Goal: Task Accomplishment & Management: Complete application form

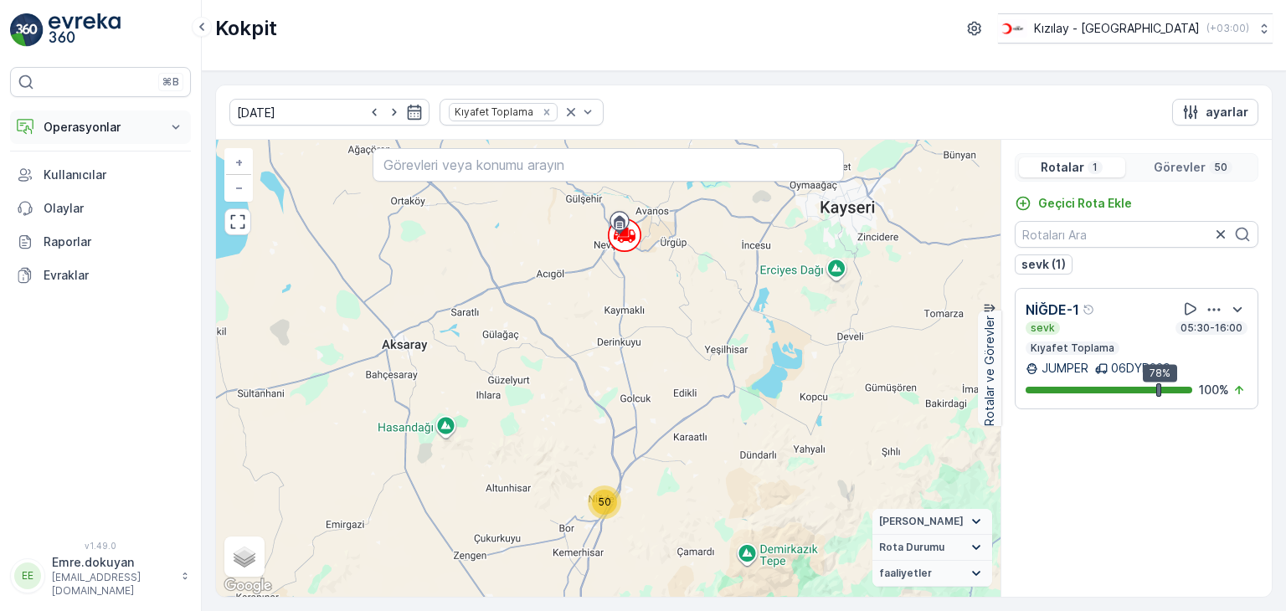
click at [75, 123] on p "Operasyonlar" at bounding box center [101, 127] width 114 height 17
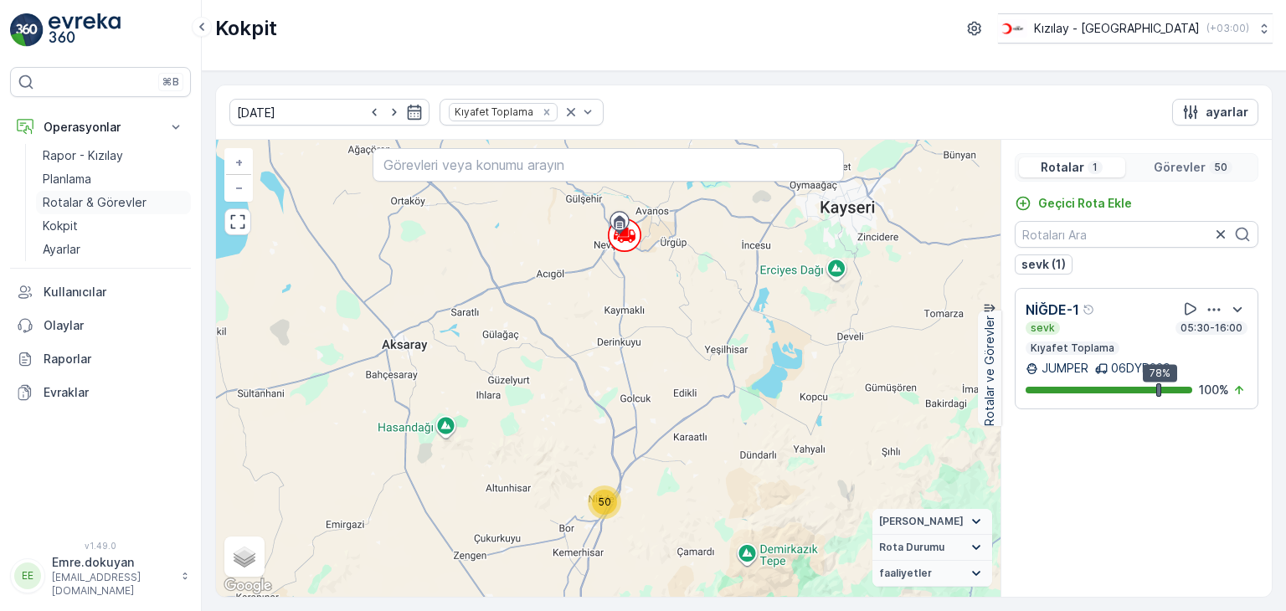
click at [125, 198] on p "Rotalar & Görevler" at bounding box center [95, 202] width 104 height 17
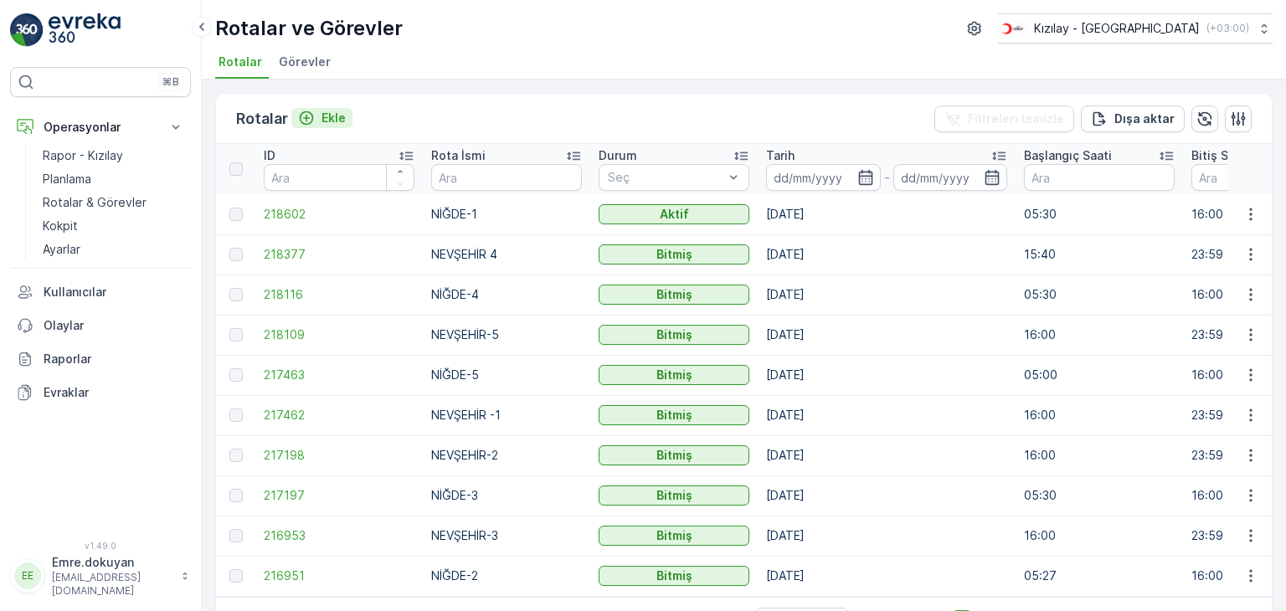
click at [341, 115] on p "Ekle" at bounding box center [334, 118] width 24 height 17
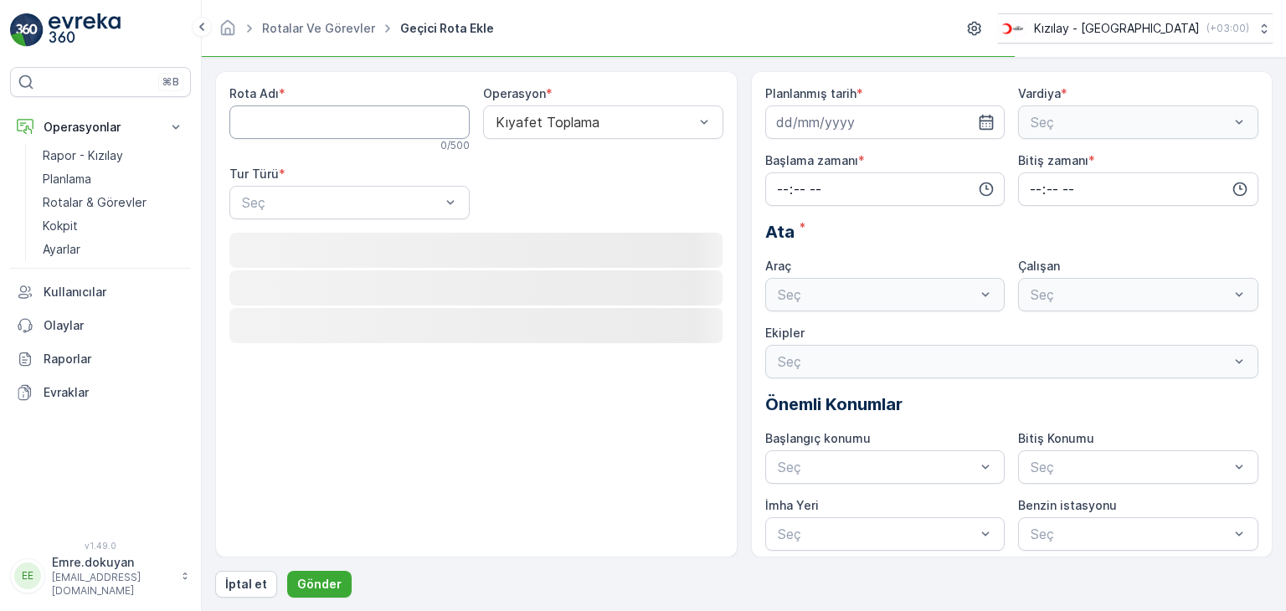
click at [337, 121] on Adı "Rota Adı" at bounding box center [349, 122] width 240 height 33
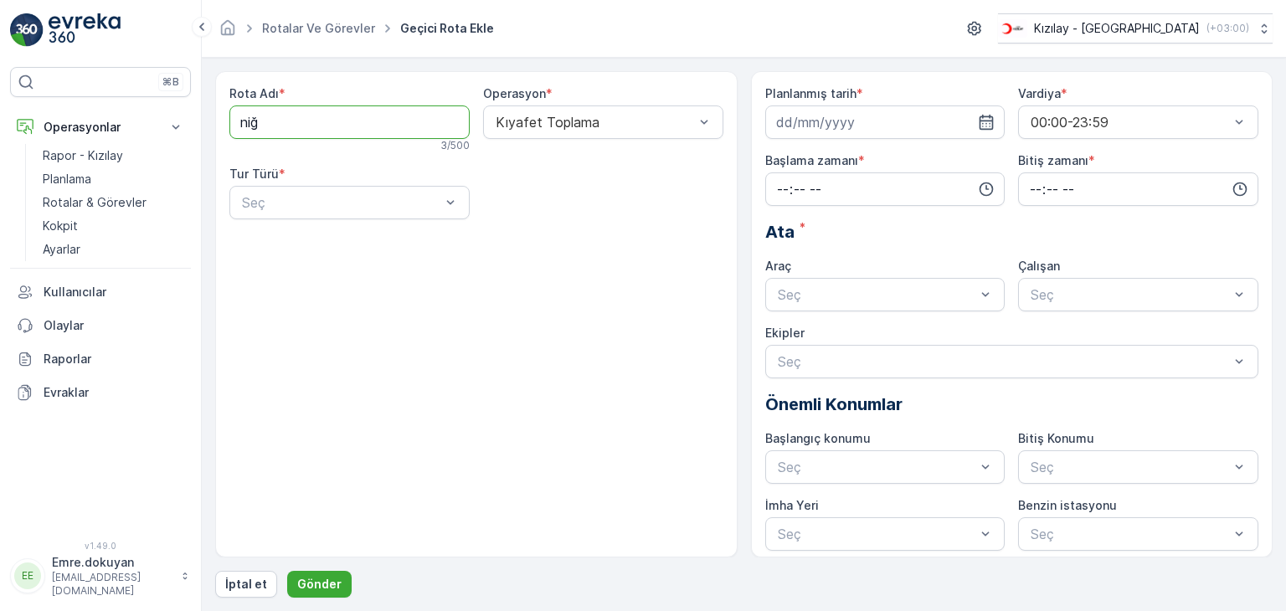
type Adı "NİĞDE-2"
click at [566, 119] on div at bounding box center [595, 122] width 202 height 15
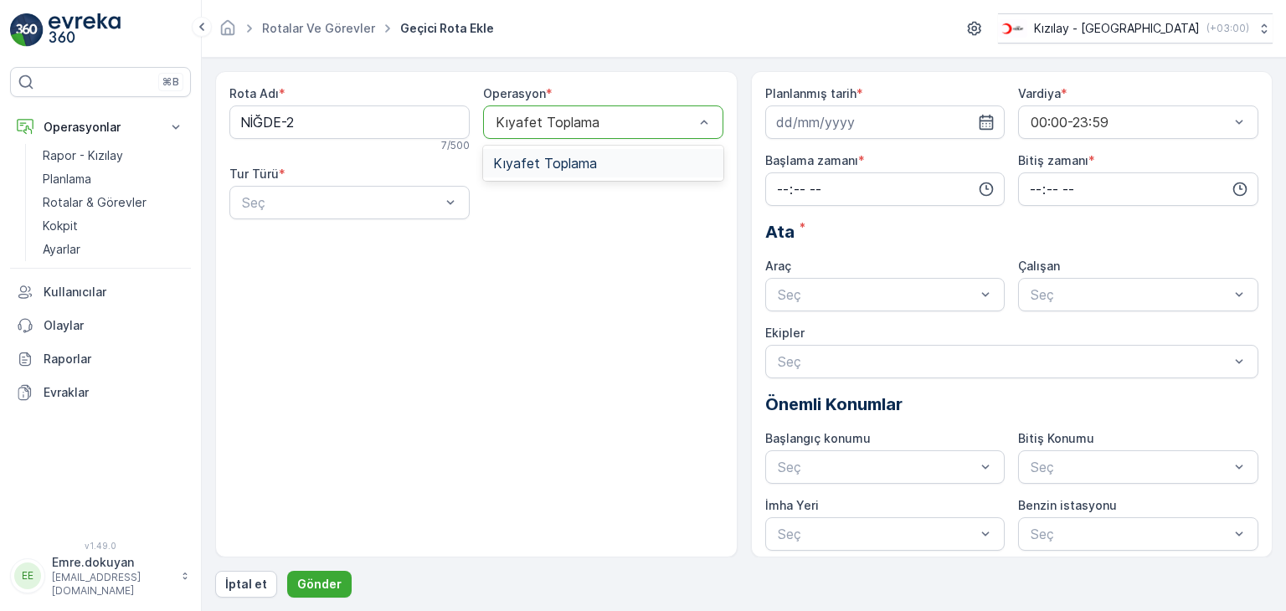
click at [569, 157] on span "Kıyafet Toplama" at bounding box center [545, 163] width 104 height 15
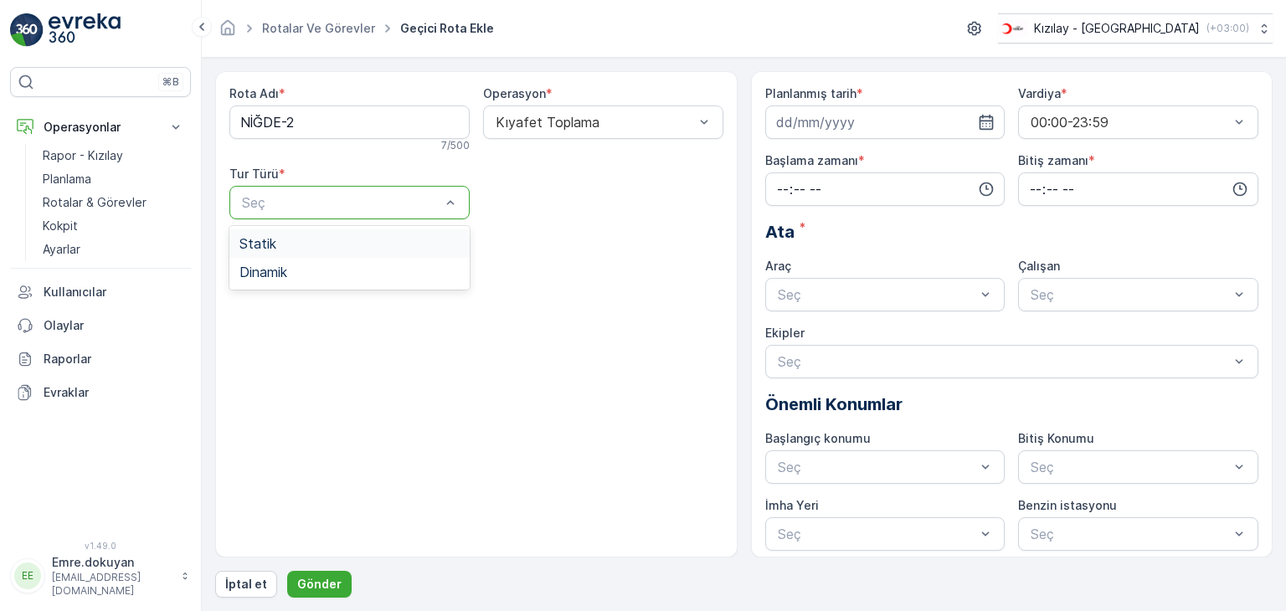
click at [349, 207] on div at bounding box center [341, 202] width 202 height 15
click at [331, 240] on div "Statik" at bounding box center [349, 243] width 220 height 15
click at [592, 205] on div at bounding box center [595, 202] width 202 height 15
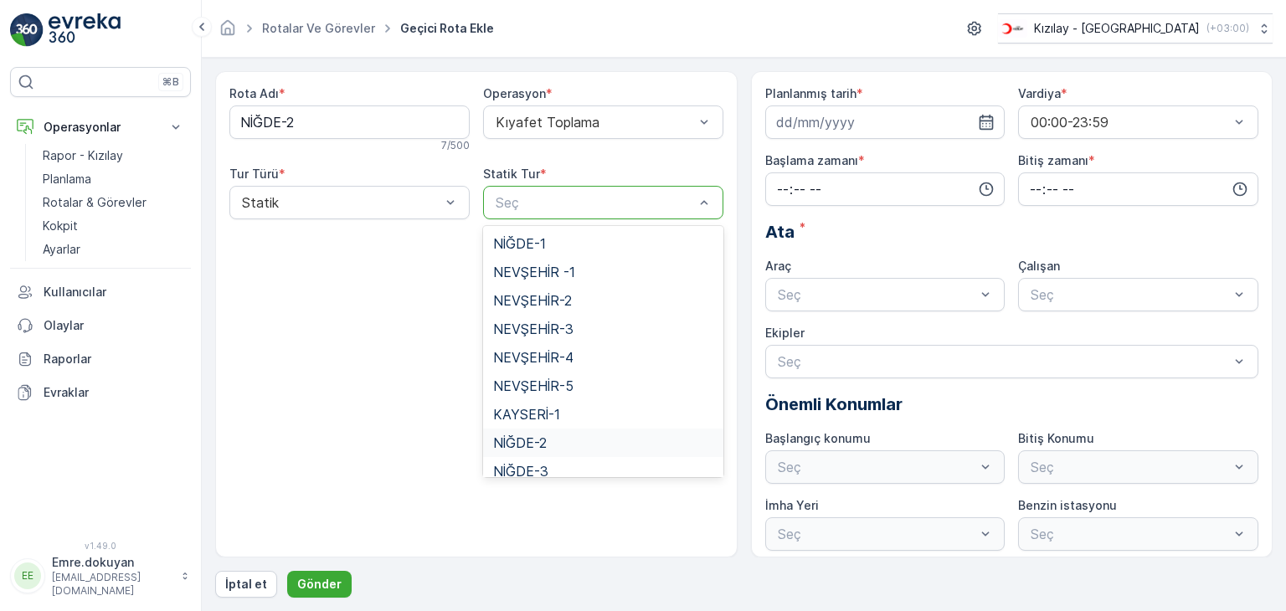
click at [524, 440] on span "NİĞDE-2" at bounding box center [520, 442] width 54 height 15
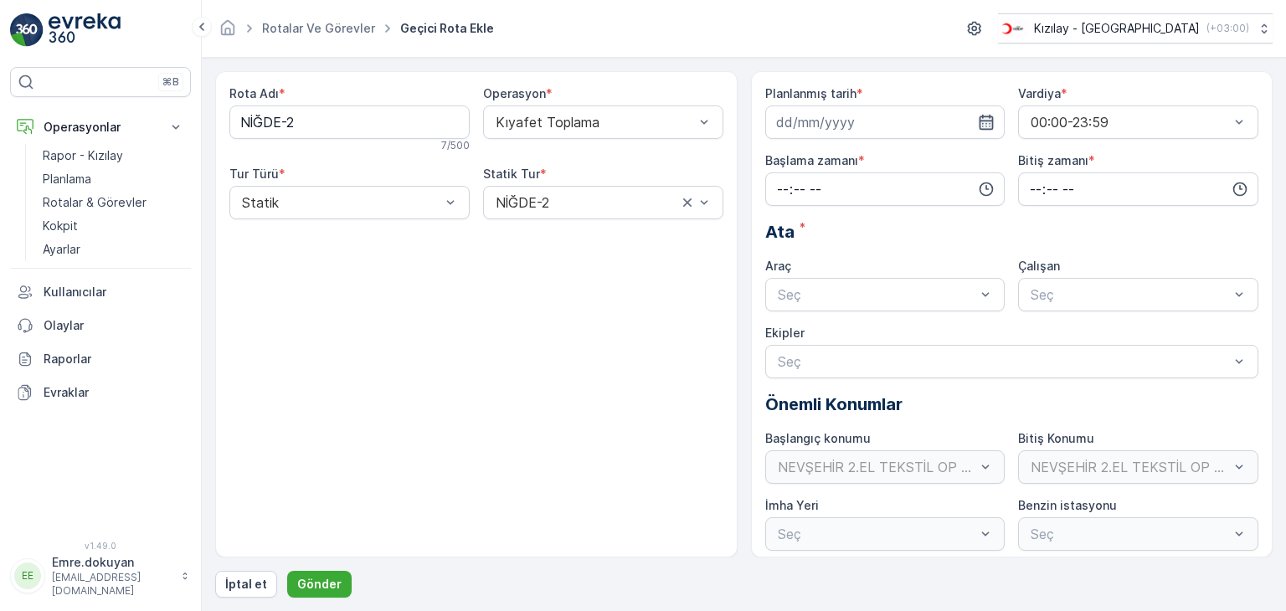
click at [988, 121] on icon "button" at bounding box center [986, 122] width 17 height 17
click at [912, 363] on div "29" at bounding box center [914, 361] width 27 height 27
type input "[DATE]"
click at [780, 185] on input "time" at bounding box center [885, 188] width 240 height 33
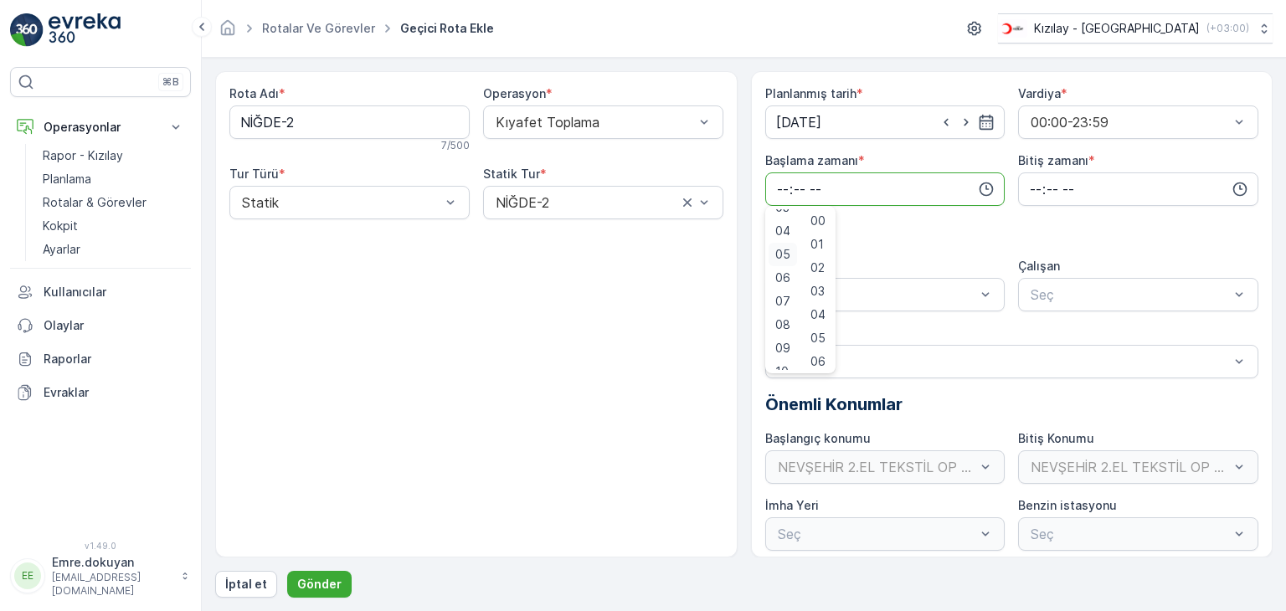
click at [784, 252] on span "05" at bounding box center [782, 254] width 15 height 17
click at [784, 254] on span "05" at bounding box center [782, 254] width 15 height 17
click at [829, 251] on div "30" at bounding box center [818, 254] width 28 height 23
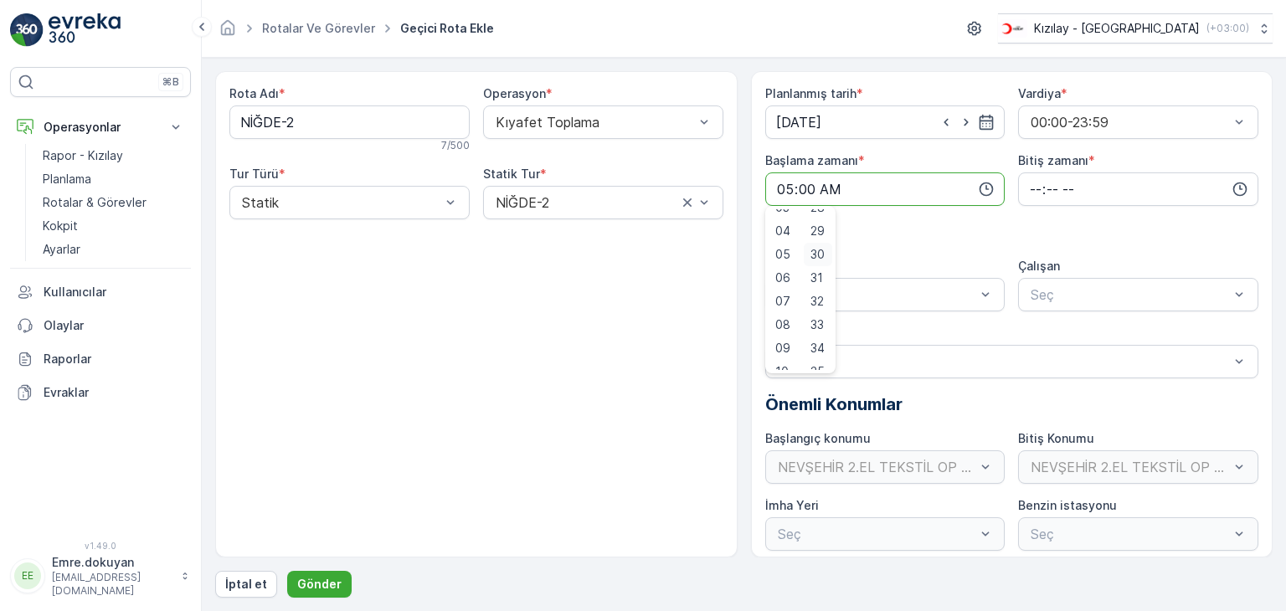
type input "05:30"
click at [1028, 187] on input "time" at bounding box center [1138, 188] width 240 height 33
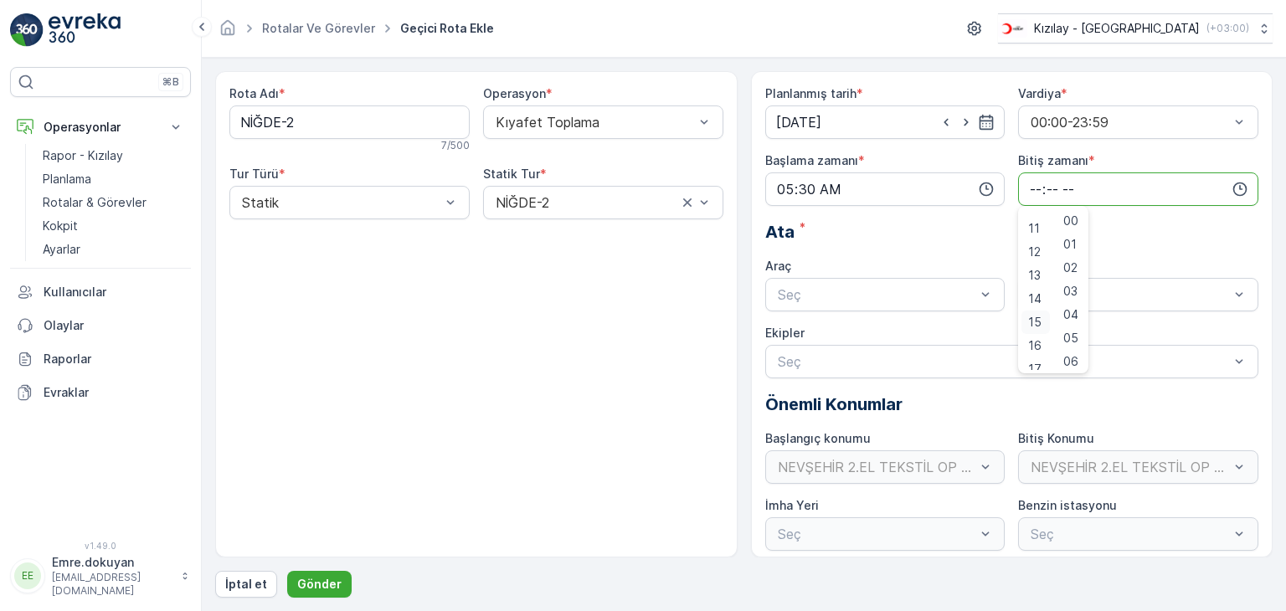
scroll to position [251, 0]
click at [1032, 341] on span "16" at bounding box center [1034, 345] width 13 height 17
type input "16:00"
click at [1073, 222] on span "00" at bounding box center [1070, 221] width 15 height 17
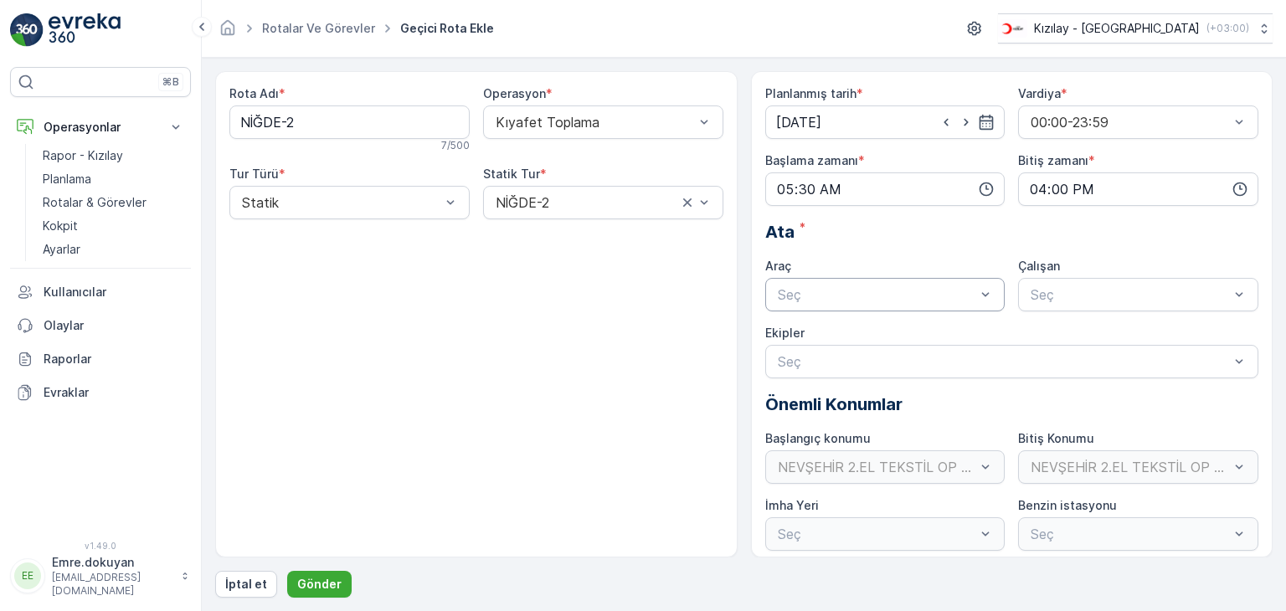
click at [851, 299] on div at bounding box center [877, 294] width 202 height 15
click at [843, 331] on div "06DYB239" at bounding box center [885, 335] width 220 height 15
click at [1078, 298] on div at bounding box center [1130, 294] width 202 height 15
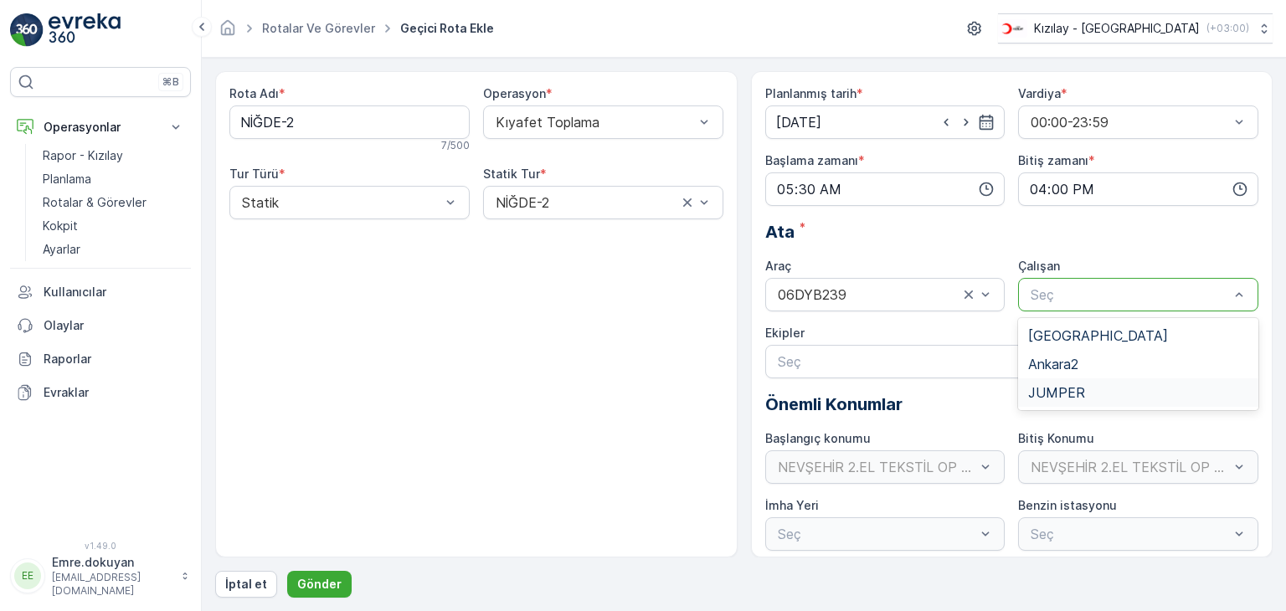
click at [1052, 391] on span "JUMPER" at bounding box center [1056, 392] width 57 height 15
click at [317, 579] on p "Gönder" at bounding box center [319, 584] width 44 height 17
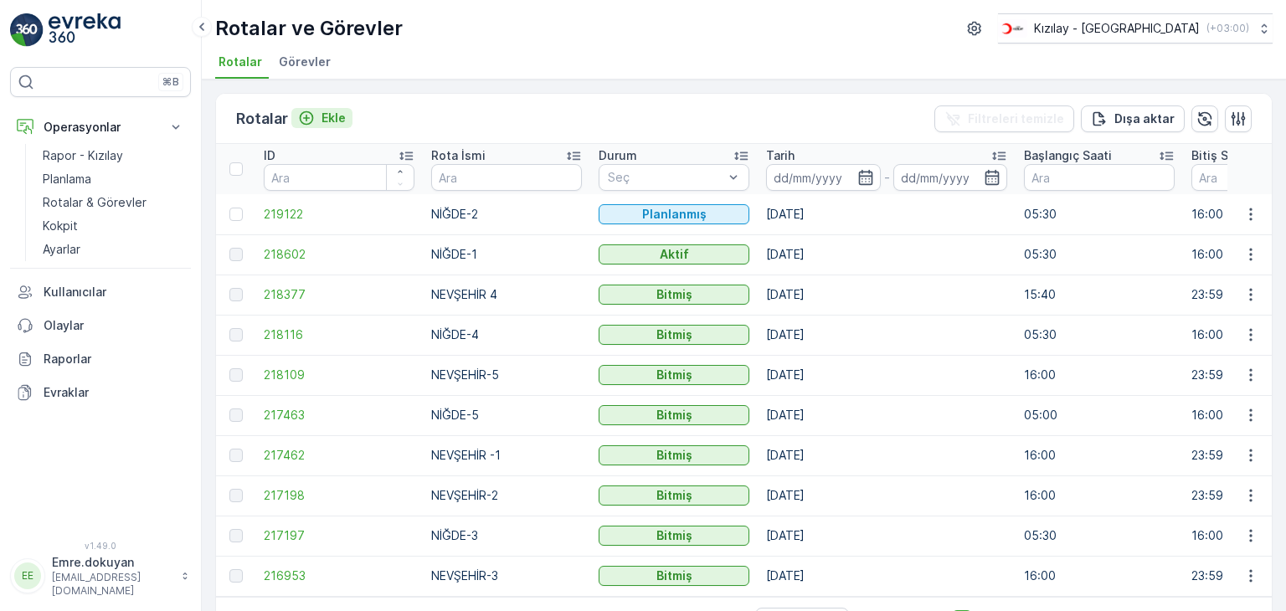
click at [327, 113] on p "Ekle" at bounding box center [334, 118] width 24 height 17
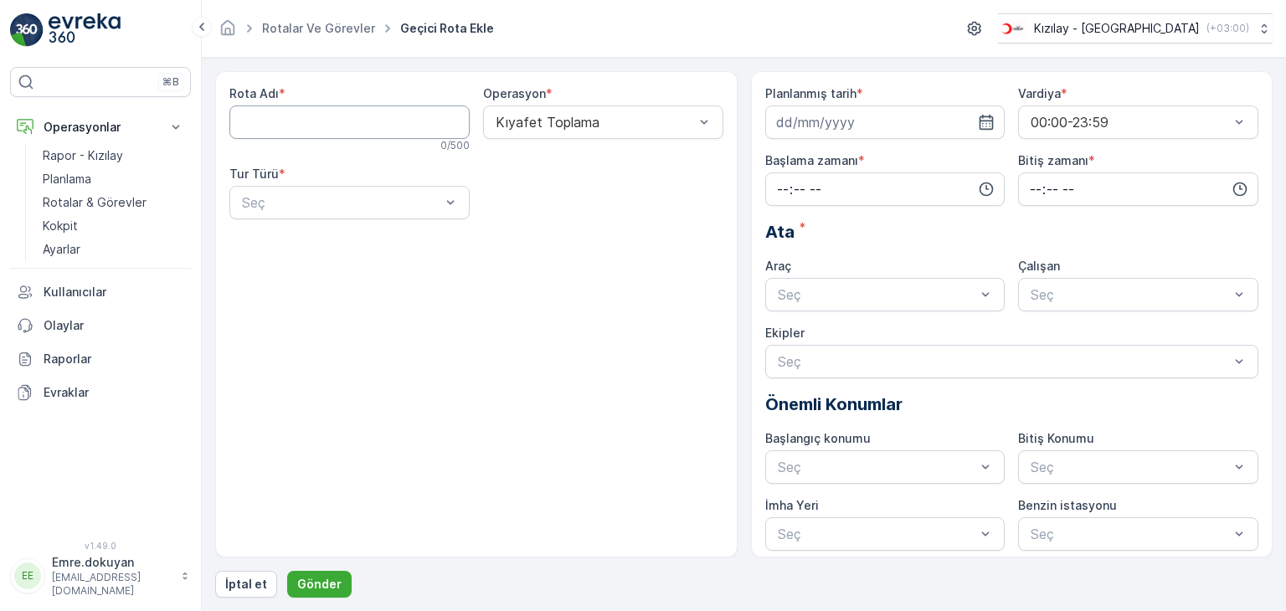
click at [339, 127] on Adı "Rota Adı" at bounding box center [349, 122] width 240 height 33
type Adı "NEVŞEHİR-3"
click at [600, 111] on div "Kıyafet Toplama" at bounding box center [603, 122] width 240 height 33
click at [598, 167] on div "Kıyafet Toplama" at bounding box center [603, 163] width 220 height 15
click at [310, 205] on div at bounding box center [341, 202] width 202 height 15
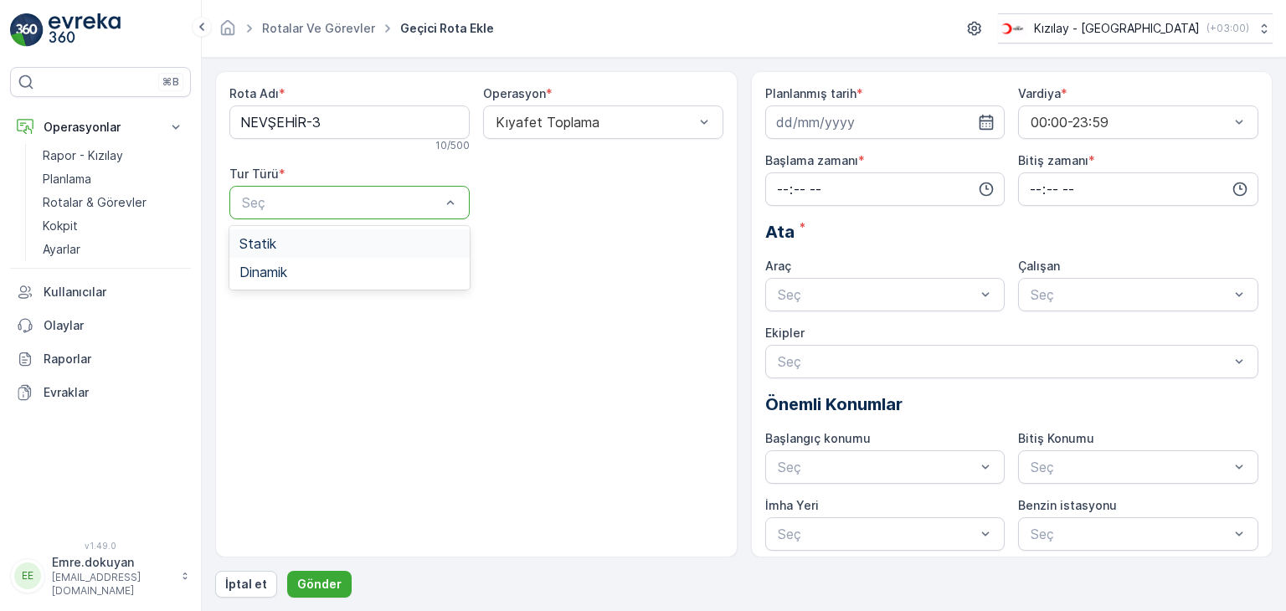
click at [311, 251] on div "Statik" at bounding box center [349, 243] width 240 height 28
drag, startPoint x: 575, startPoint y: 198, endPoint x: 575, endPoint y: 220, distance: 21.8
click at [574, 198] on div at bounding box center [595, 202] width 202 height 15
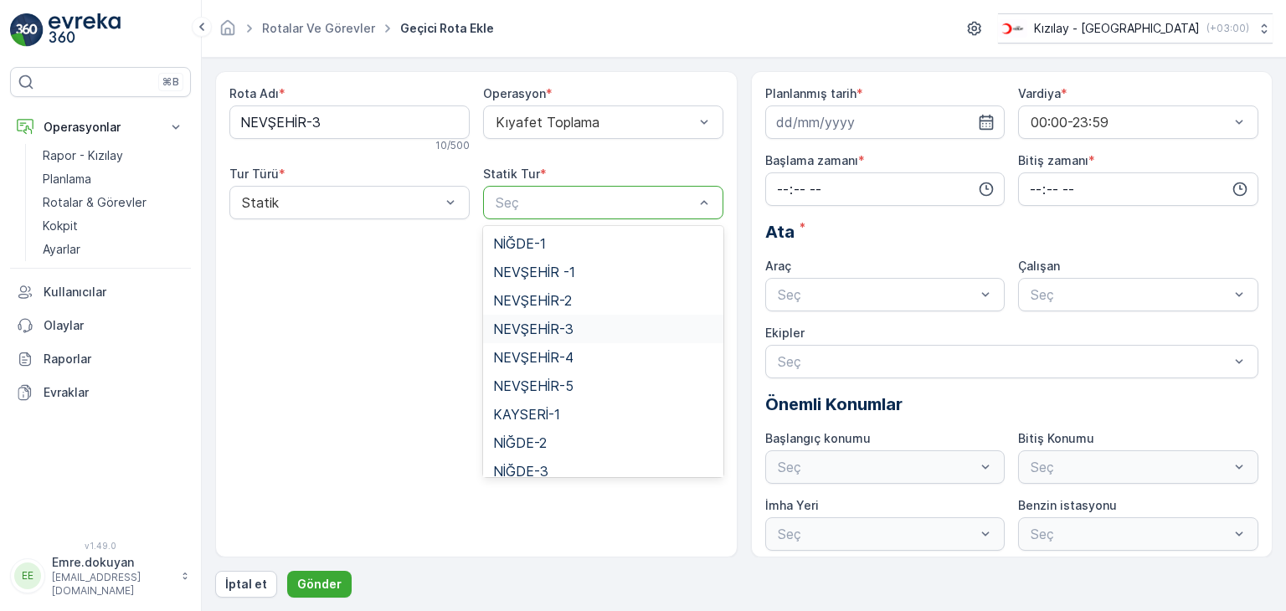
click at [569, 331] on span "NEVŞEHİR-3" at bounding box center [533, 329] width 80 height 15
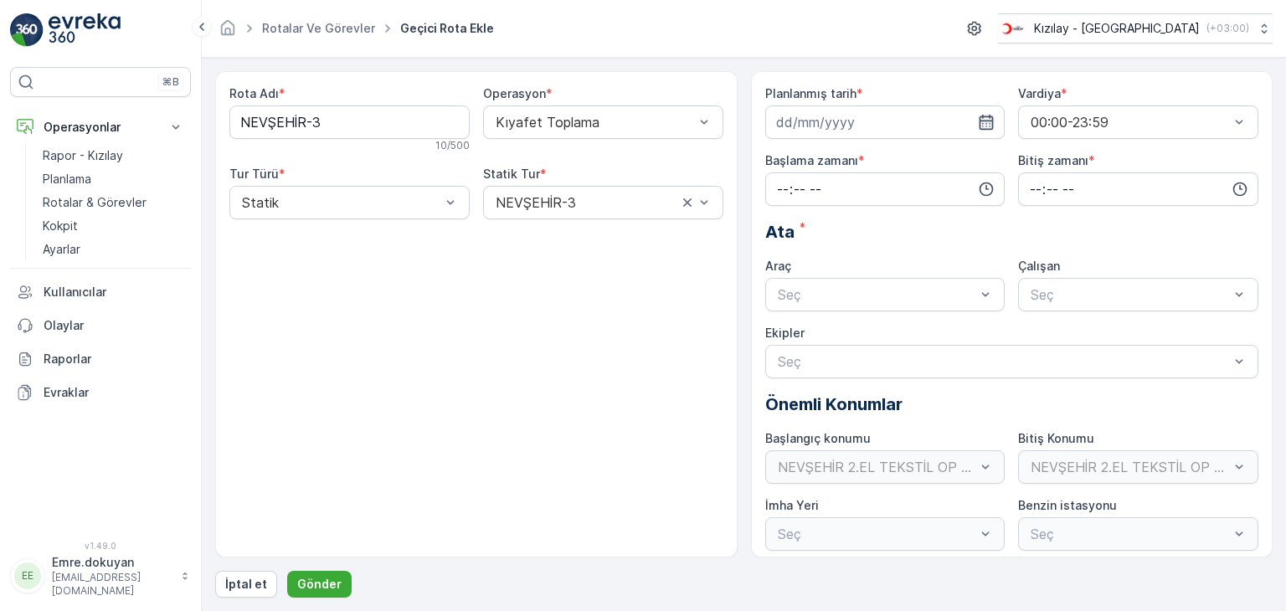
click at [988, 121] on icon "button" at bounding box center [986, 122] width 17 height 17
click at [884, 363] on div "28" at bounding box center [884, 361] width 27 height 27
type input "[DATE]"
click at [779, 184] on input "time" at bounding box center [885, 188] width 240 height 33
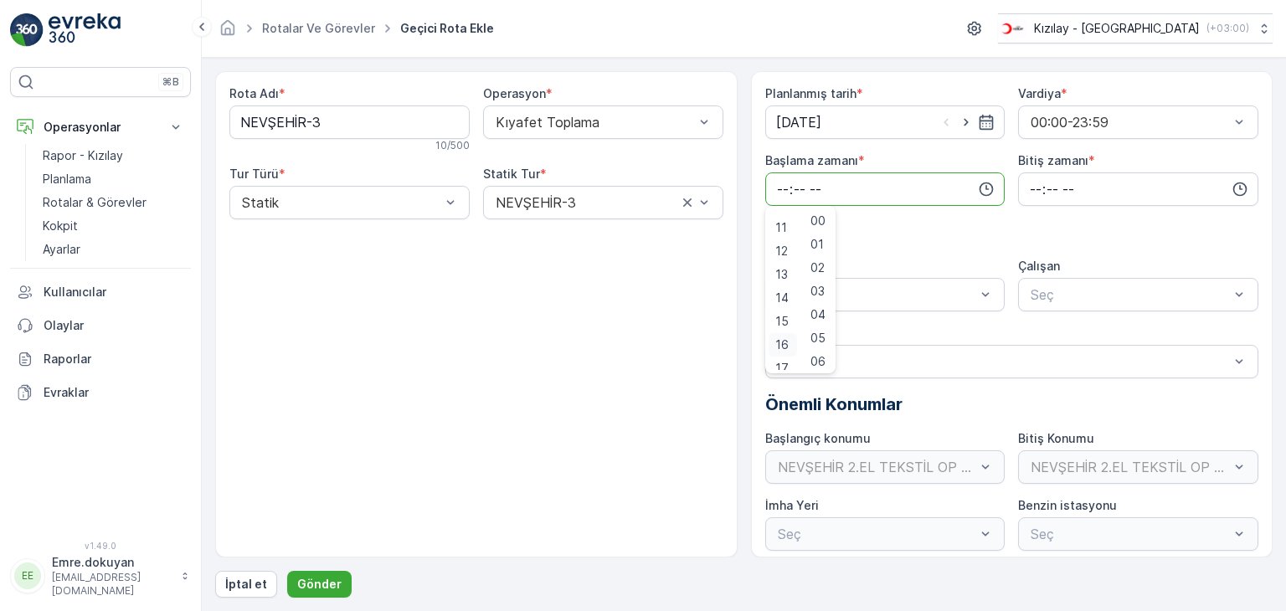
click at [784, 346] on span "16" at bounding box center [781, 345] width 13 height 17
type input "16:00"
click at [820, 225] on span "00" at bounding box center [818, 221] width 15 height 17
click at [1025, 186] on input "time" at bounding box center [1138, 188] width 240 height 33
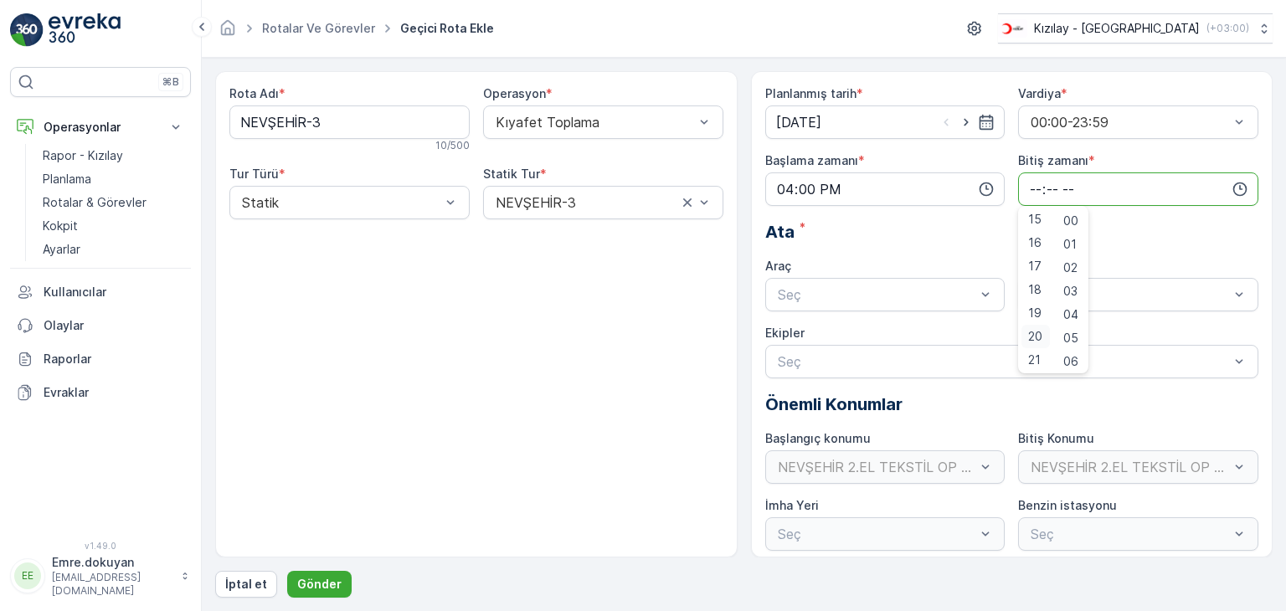
scroll to position [402, 0]
click at [1034, 361] on span "23" at bounding box center [1034, 358] width 13 height 17
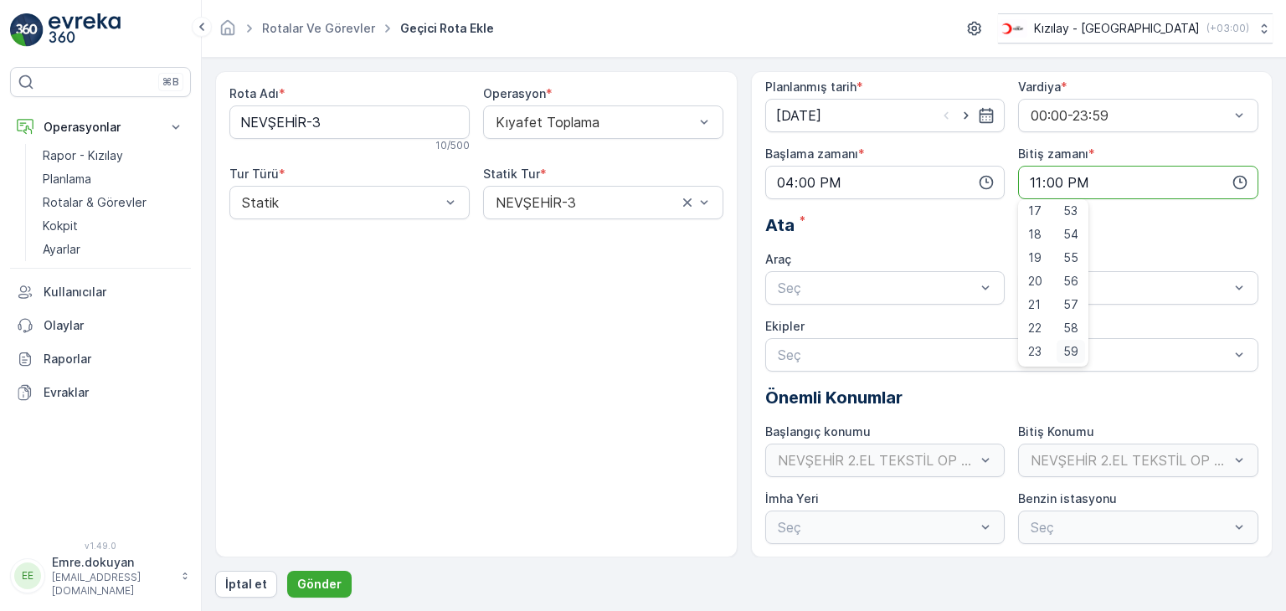
click at [1074, 348] on span "59" at bounding box center [1070, 351] width 15 height 17
type input "23:59"
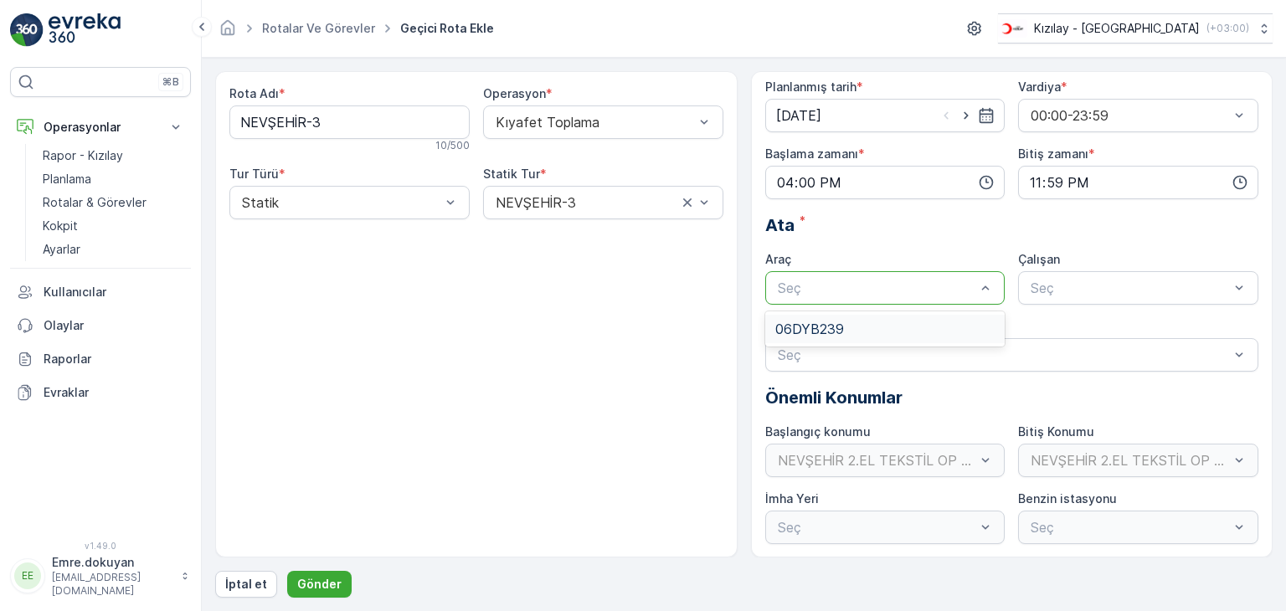
click at [851, 291] on div at bounding box center [877, 288] width 202 height 15
click at [865, 327] on div "06DYB239" at bounding box center [885, 329] width 220 height 15
click at [1082, 293] on div at bounding box center [1130, 288] width 202 height 15
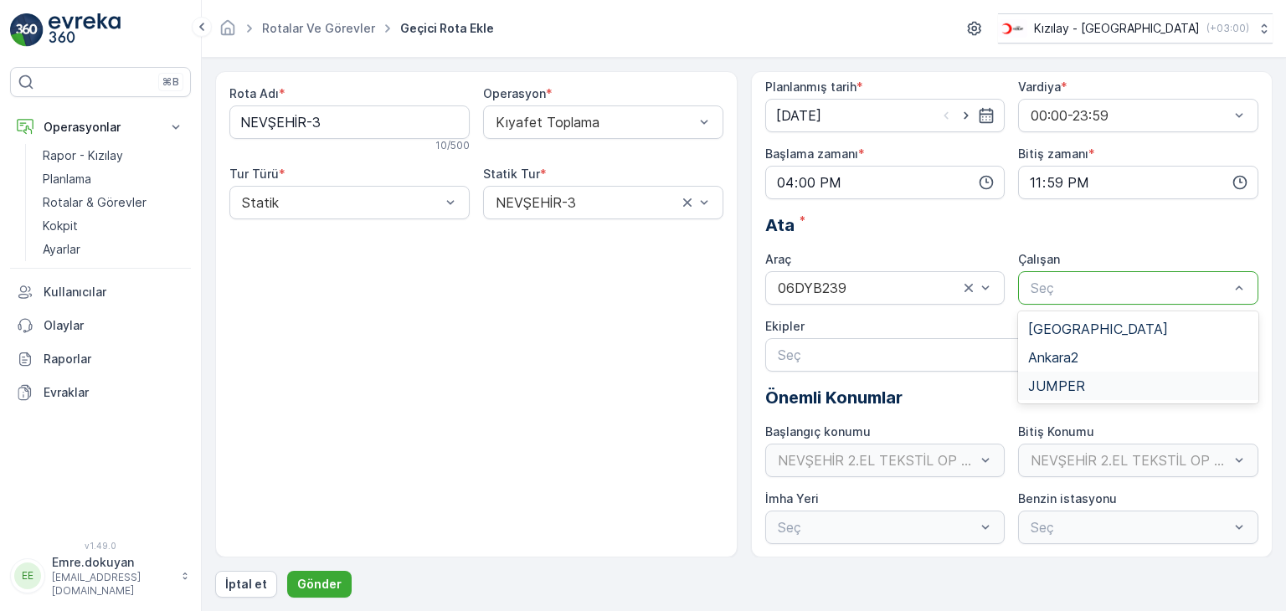
click at [1066, 386] on span "JUMPER" at bounding box center [1056, 385] width 57 height 15
click at [332, 582] on p "Gönder" at bounding box center [319, 584] width 44 height 17
